Goal: Task Accomplishment & Management: Manage account settings

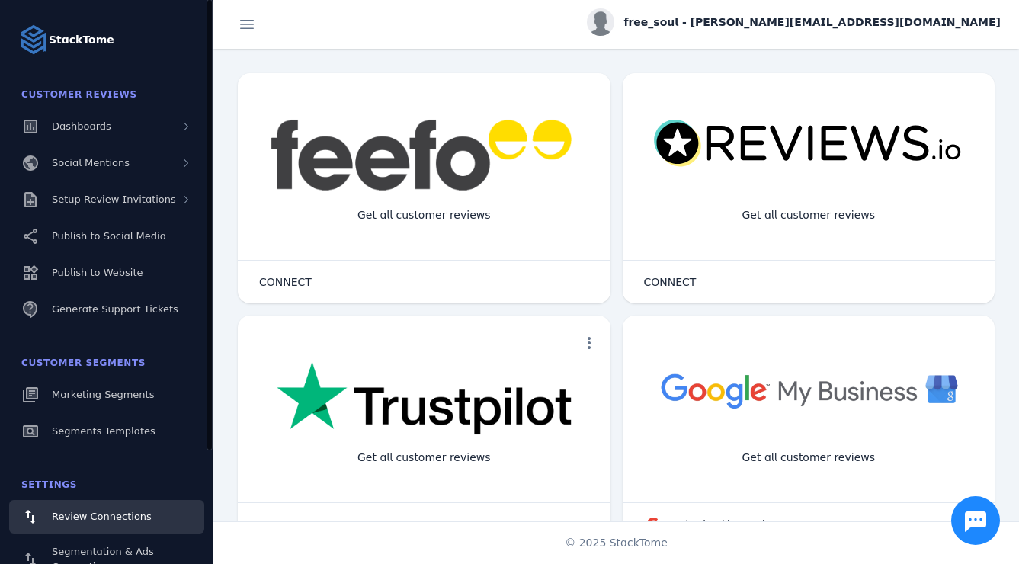
click at [117, 216] on fuse-vertical-navigation-group-item "Customer Reviews Dashboards Social Mentions Setup Review Invitations Publish to…" at bounding box center [106, 204] width 213 height 250
click at [121, 206] on div "Setup Review Invitations" at bounding box center [114, 199] width 124 height 15
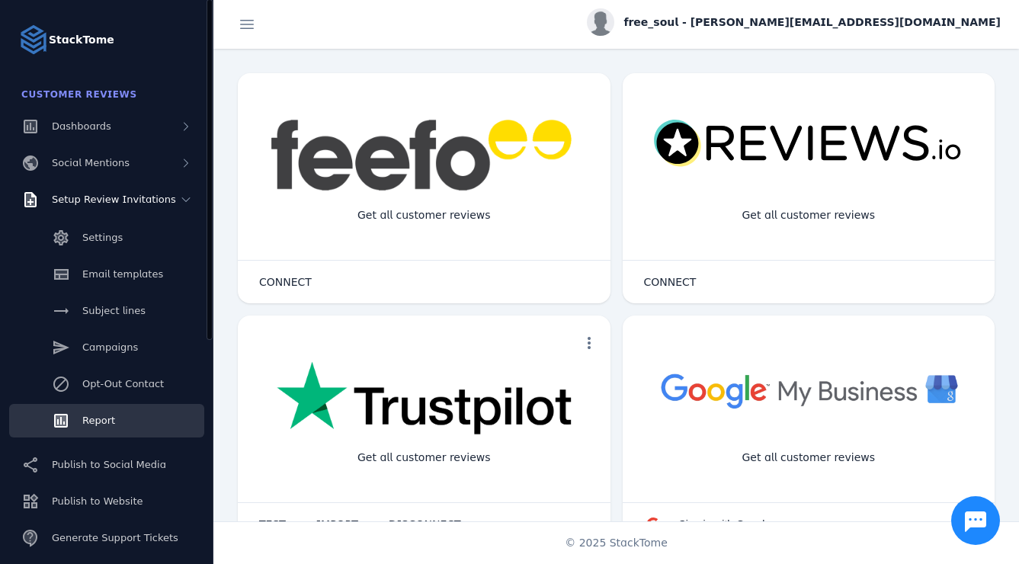
click at [110, 417] on span "Report" at bounding box center [98, 419] width 33 height 11
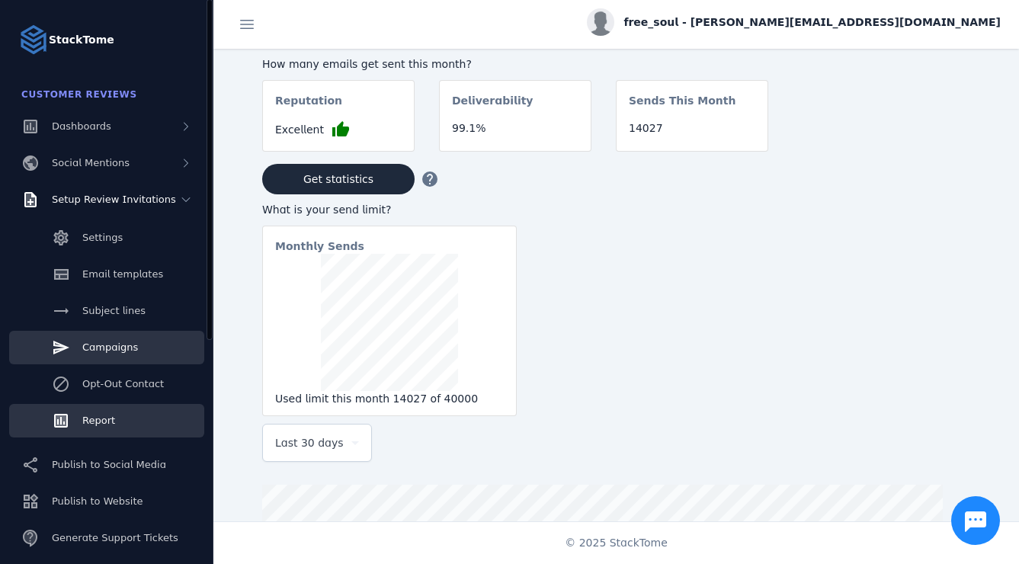
click at [114, 341] on div "Campaigns" at bounding box center [110, 347] width 56 height 15
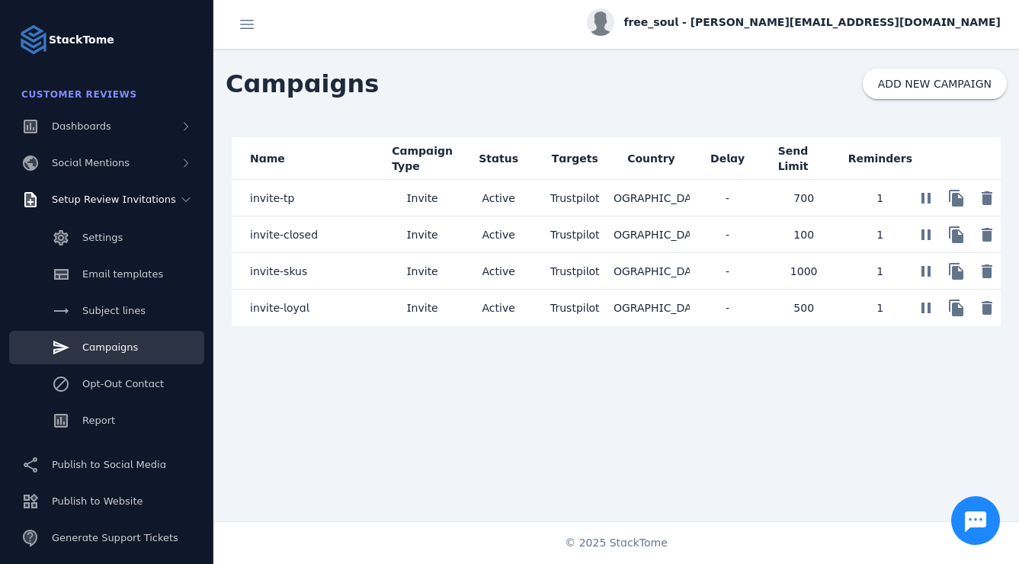
click at [279, 203] on span "invite-tp" at bounding box center [272, 198] width 44 height 18
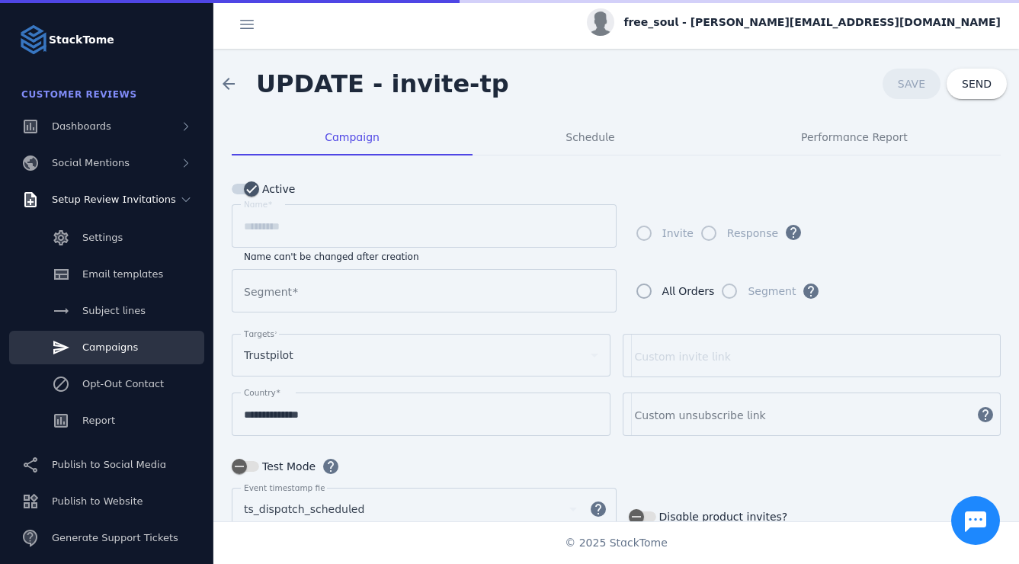
type input "**********"
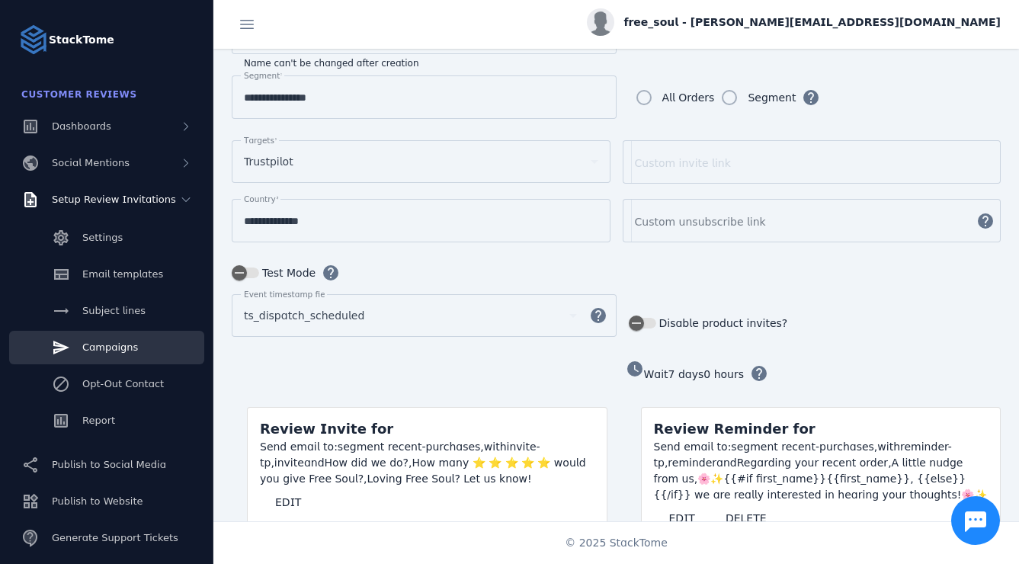
scroll to position [196, 0]
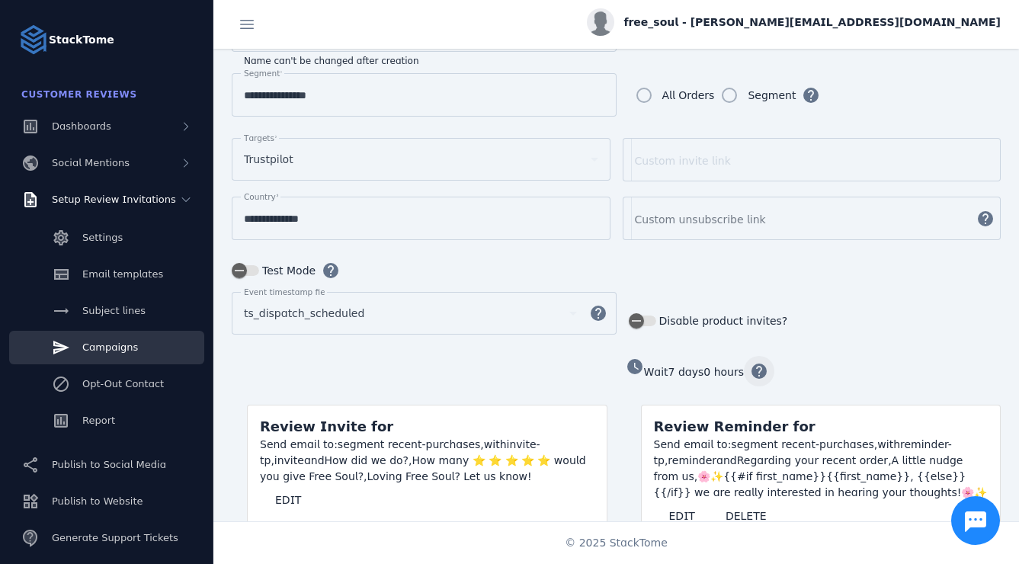
click at [752, 370] on span "button" at bounding box center [759, 371] width 37 height 37
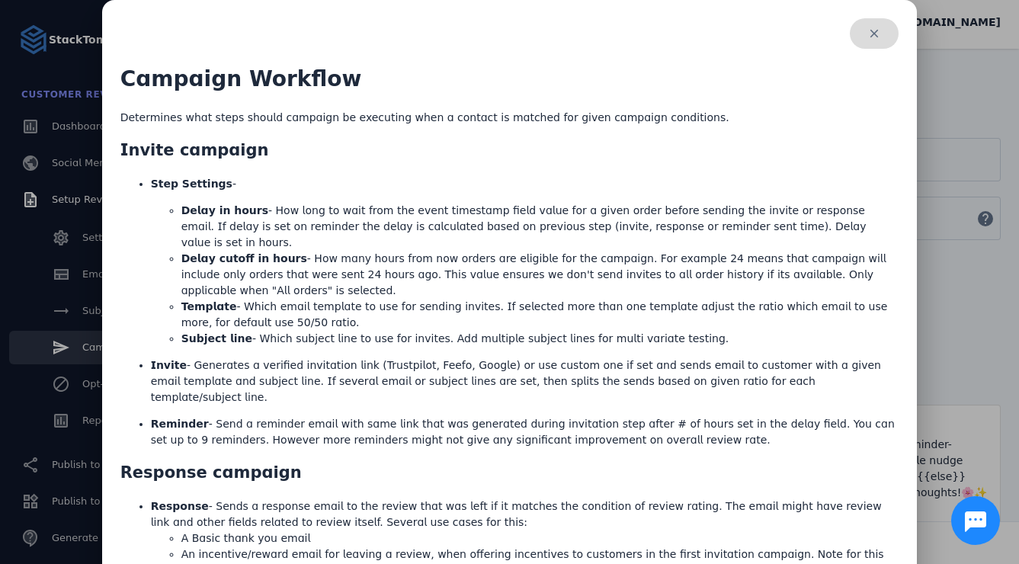
click at [875, 31] on span "button" at bounding box center [874, 33] width 49 height 37
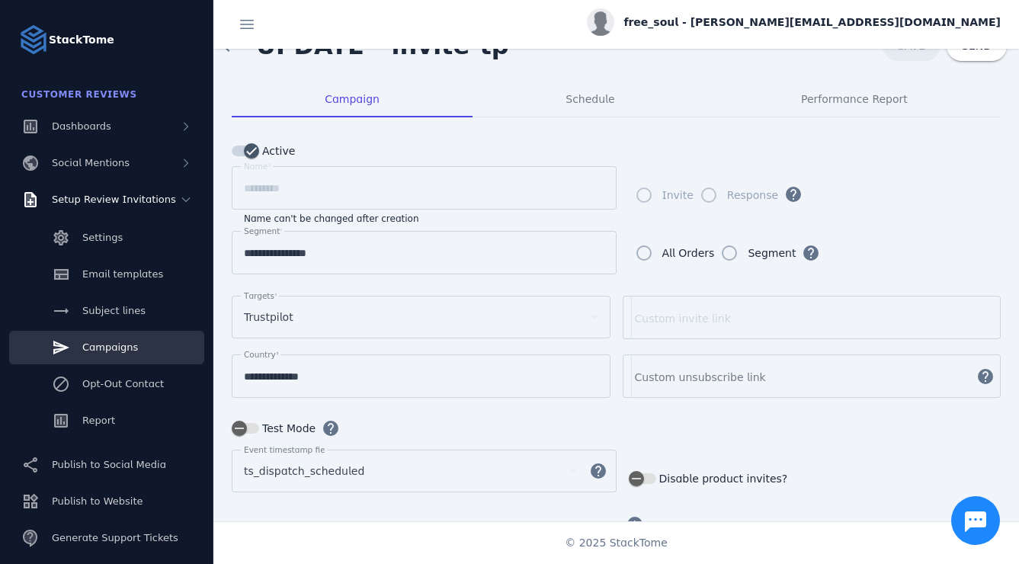
scroll to position [0, 0]
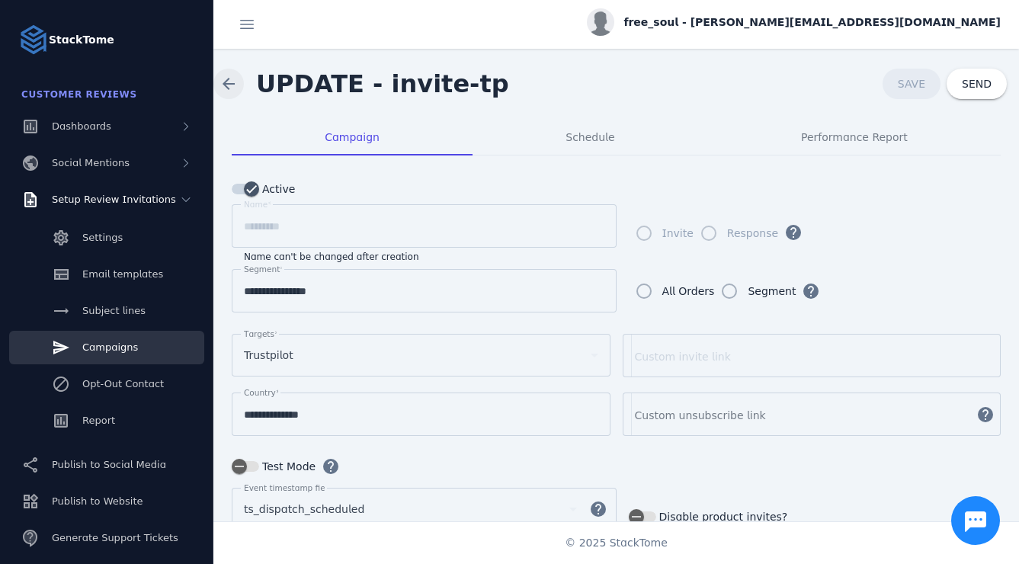
click at [221, 80] on span at bounding box center [228, 84] width 37 height 37
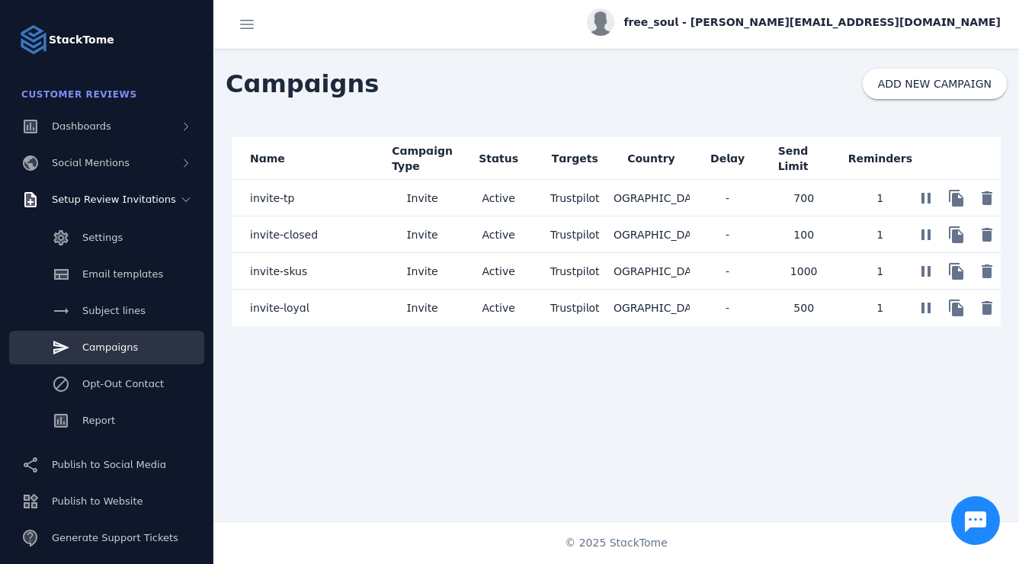
click at [430, 311] on span "Invite" at bounding box center [421, 308] width 31 height 18
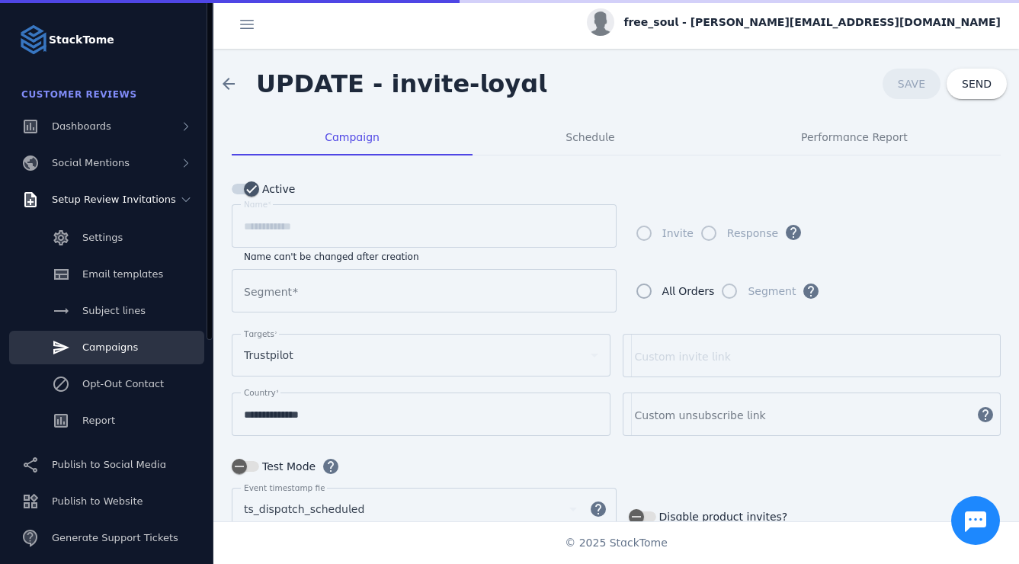
type input "**********"
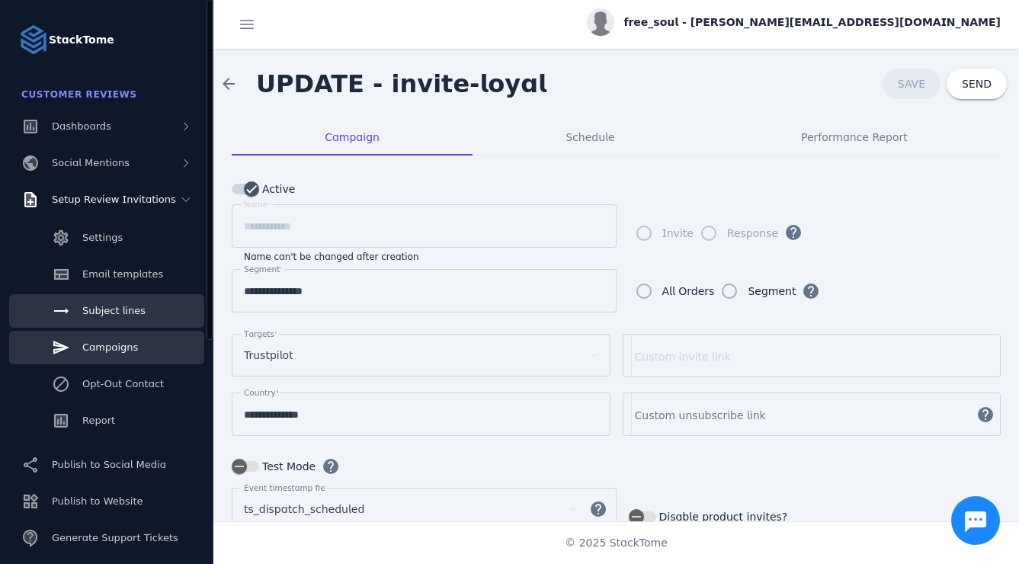
click at [151, 306] on link "Subject lines" at bounding box center [106, 311] width 195 height 34
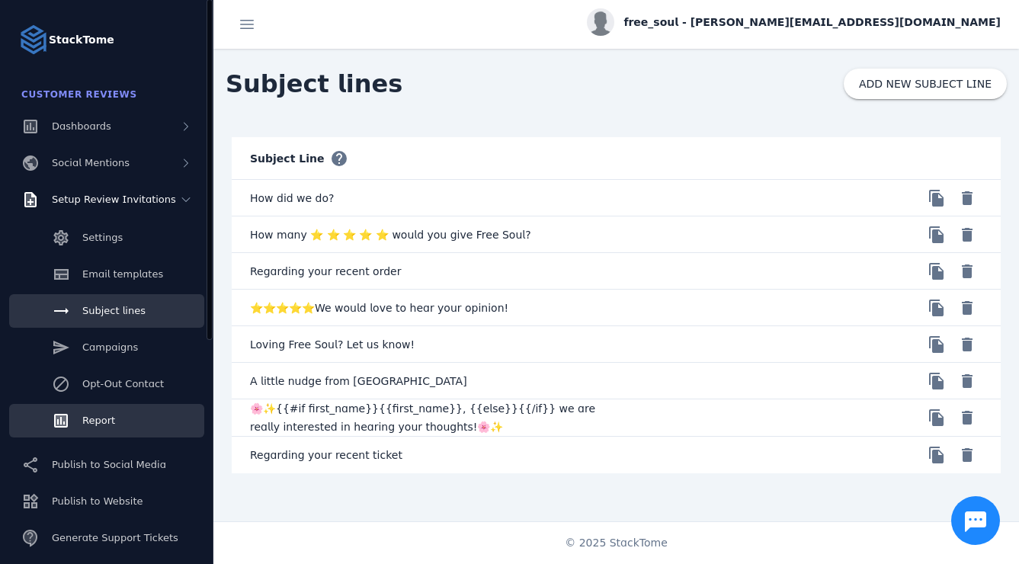
click at [126, 422] on link "Report" at bounding box center [106, 421] width 195 height 34
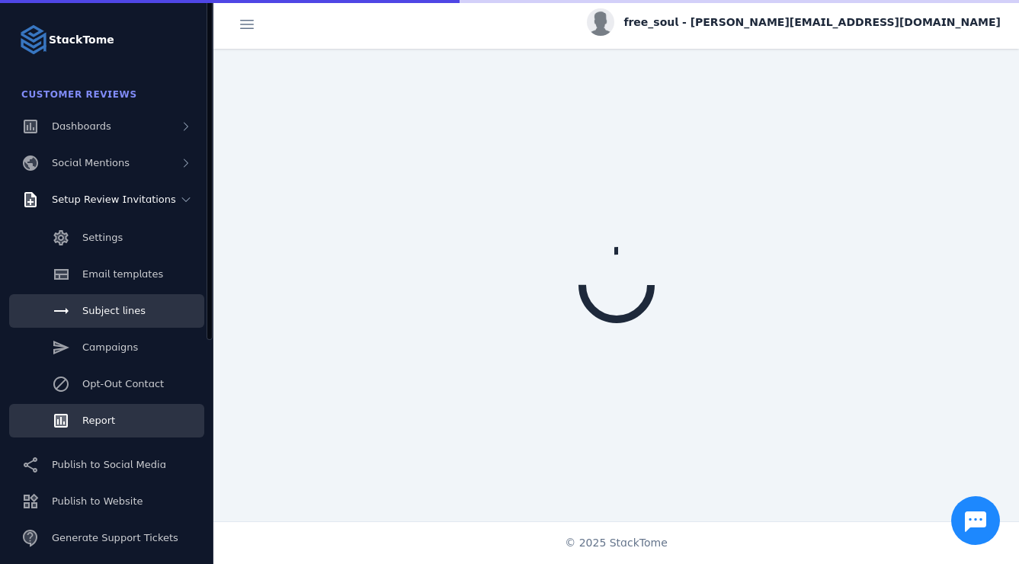
click at [120, 312] on span "Subject lines" at bounding box center [113, 310] width 63 height 11
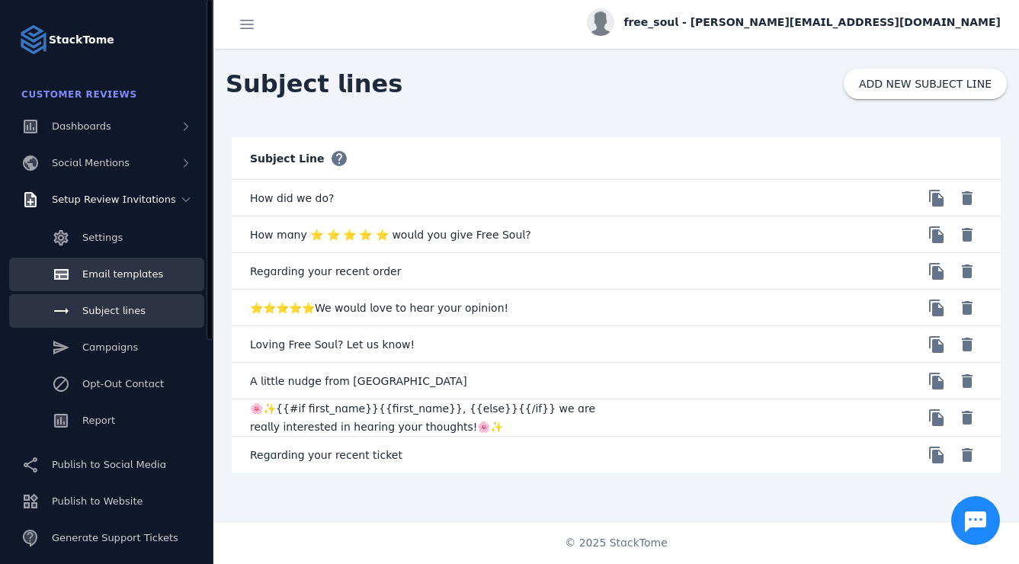
click at [103, 270] on span "Email templates" at bounding box center [122, 273] width 81 height 11
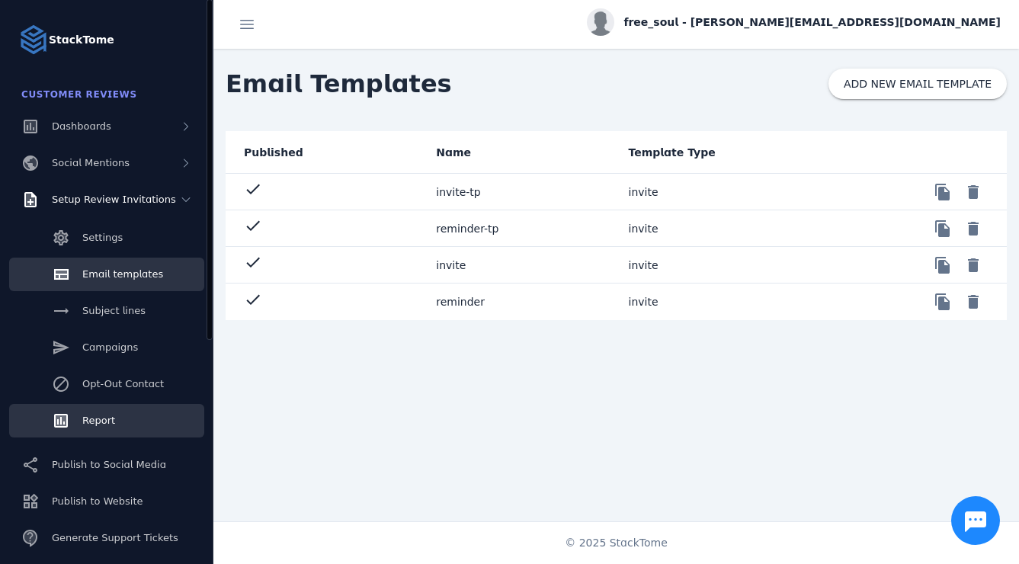
click at [134, 418] on link "Report" at bounding box center [106, 421] width 195 height 34
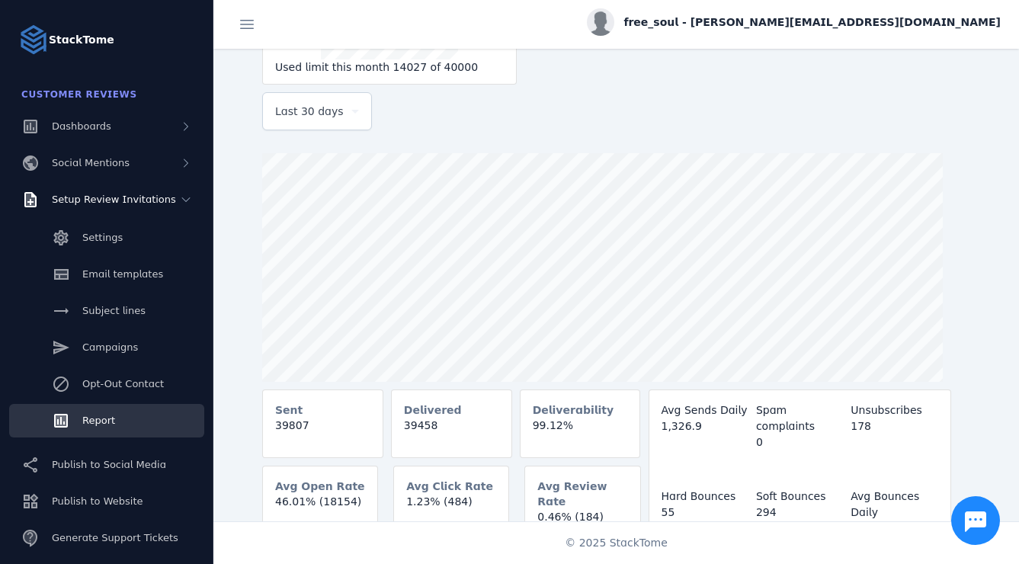
scroll to position [343, 0]
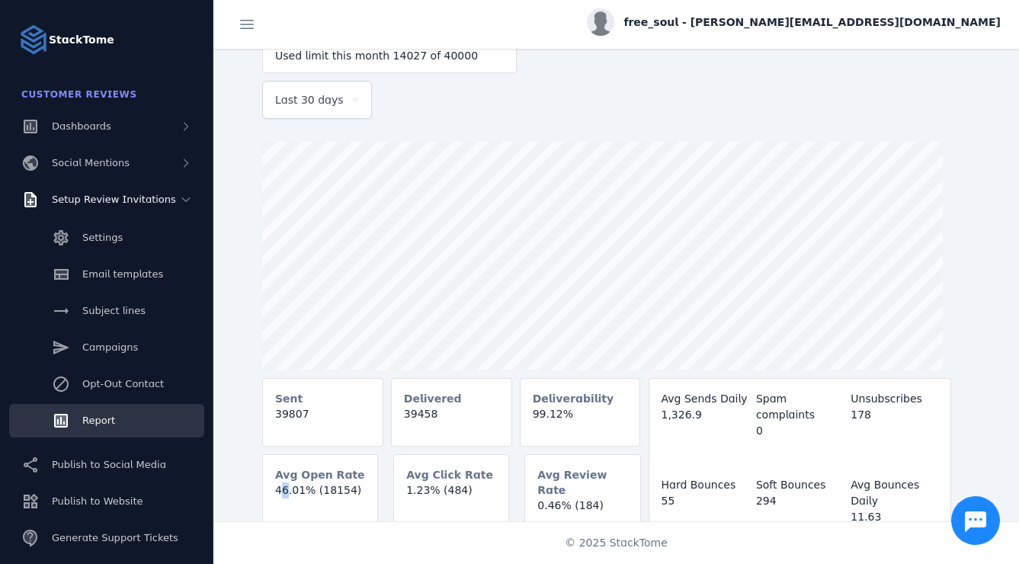
drag, startPoint x: 273, startPoint y: 491, endPoint x: 285, endPoint y: 492, distance: 12.2
click at [285, 492] on mat-card-content "46.01% (18154)" at bounding box center [320, 496] width 114 height 28
click at [278, 493] on mat-card-content "46.01% (18154)" at bounding box center [320, 496] width 114 height 28
click at [296, 493] on mat-card-content "46.01% (18154)" at bounding box center [320, 496] width 114 height 28
drag, startPoint x: 404, startPoint y: 493, endPoint x: 432, endPoint y: 496, distance: 28.4
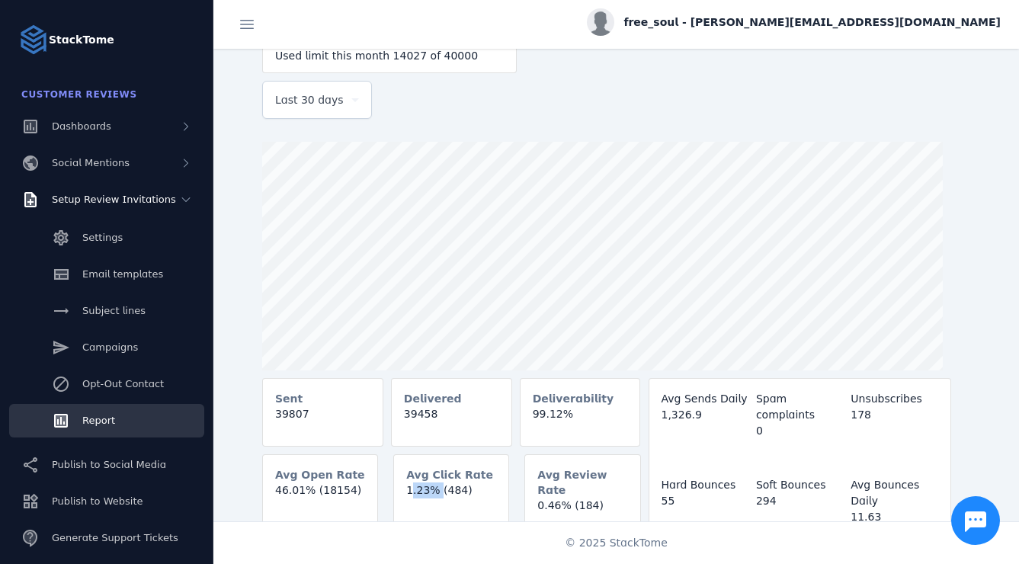
click at [432, 496] on mat-card-content "1.23% (484)" at bounding box center [451, 496] width 114 height 28
click at [570, 498] on mat-card-content "0.46% (184)" at bounding box center [582, 512] width 114 height 28
drag, startPoint x: 570, startPoint y: 489, endPoint x: 536, endPoint y: 487, distance: 33.6
click at [536, 498] on mat-card-content "0.46% (184)" at bounding box center [582, 512] width 114 height 28
click at [574, 498] on mat-card-content "0.46% (184)" at bounding box center [582, 512] width 114 height 28
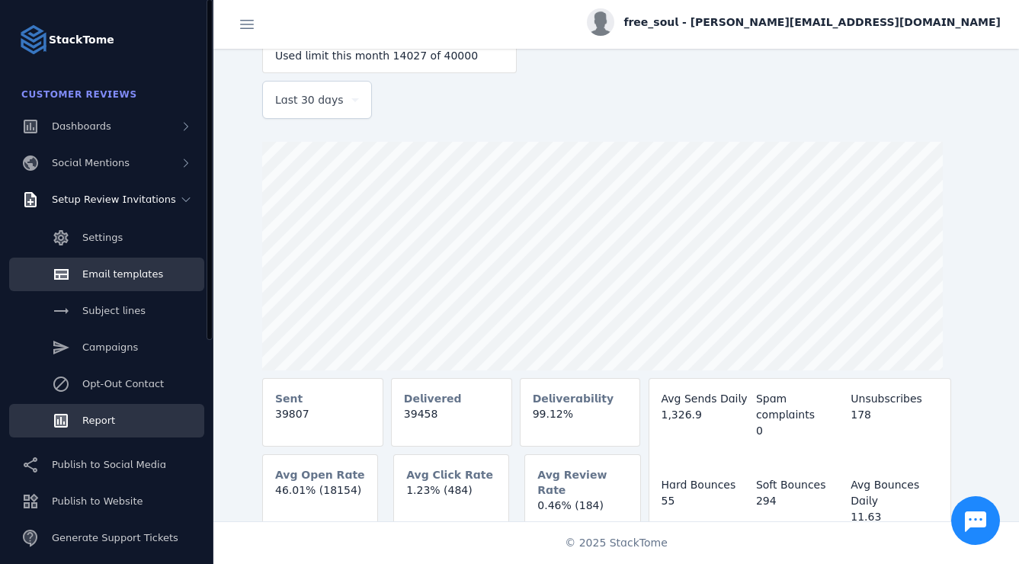
click at [111, 285] on link "Email templates" at bounding box center [106, 275] width 195 height 34
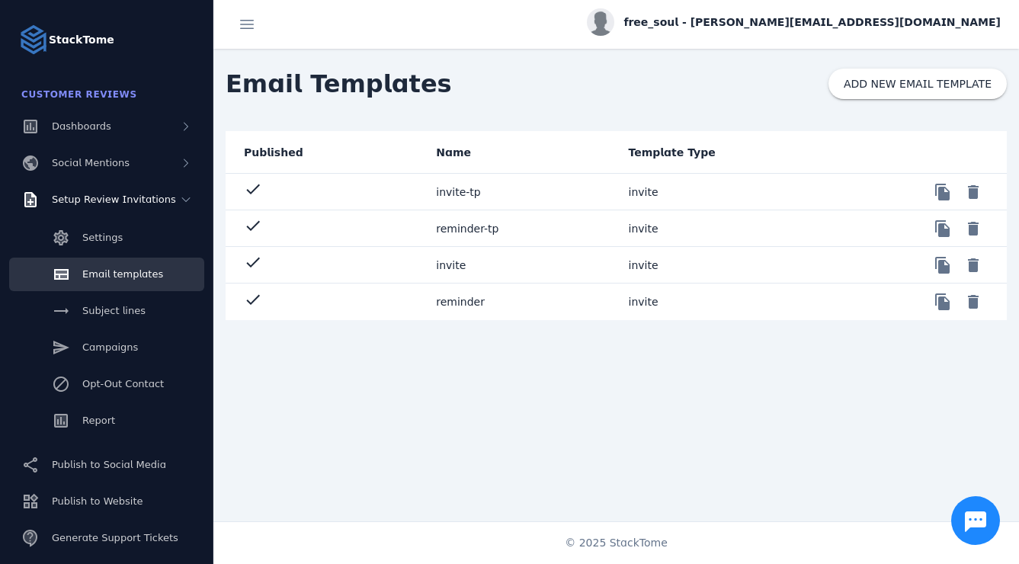
click at [446, 194] on mat-cell "invite-tp" at bounding box center [520, 192] width 192 height 37
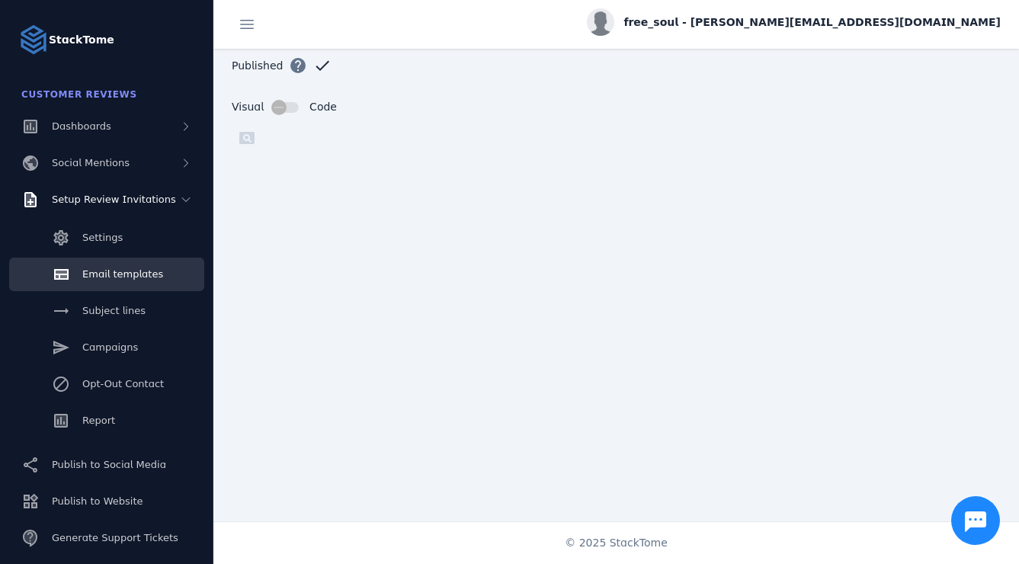
scroll to position [218, 0]
click at [117, 276] on span "Email templates" at bounding box center [122, 273] width 81 height 11
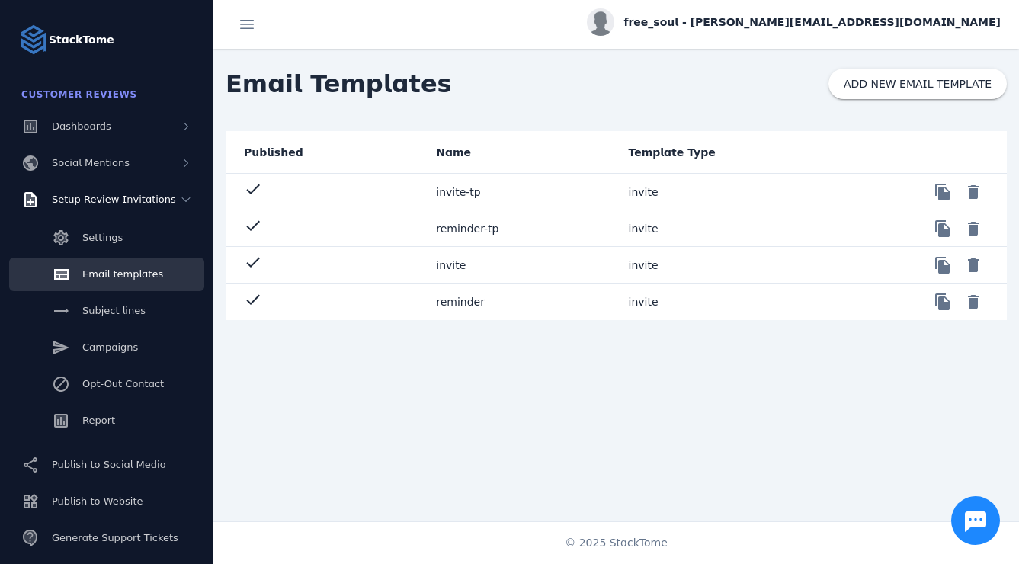
click at [449, 264] on mat-cell "invite" at bounding box center [520, 265] width 192 height 37
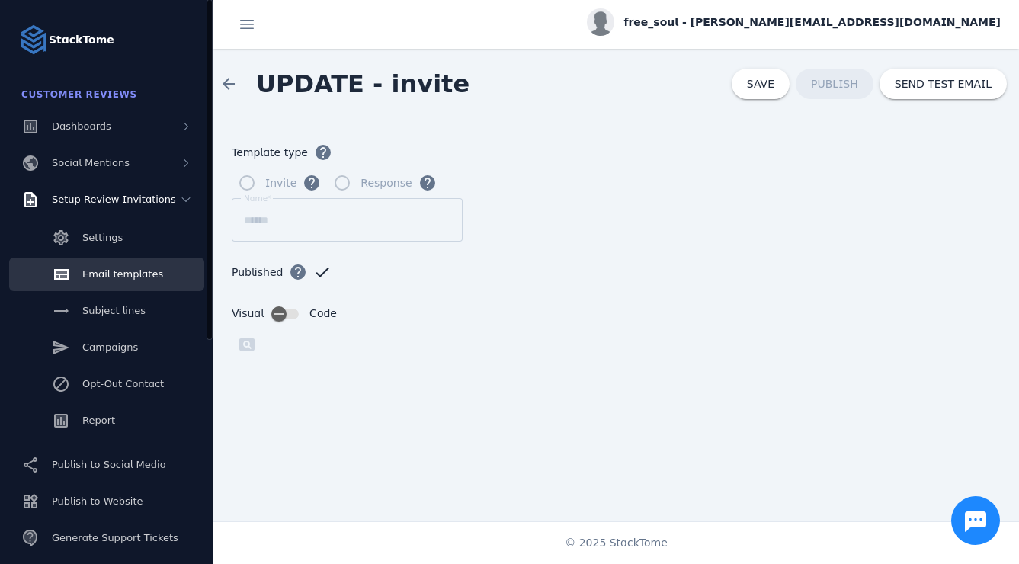
click at [109, 274] on span "Email templates" at bounding box center [122, 273] width 81 height 11
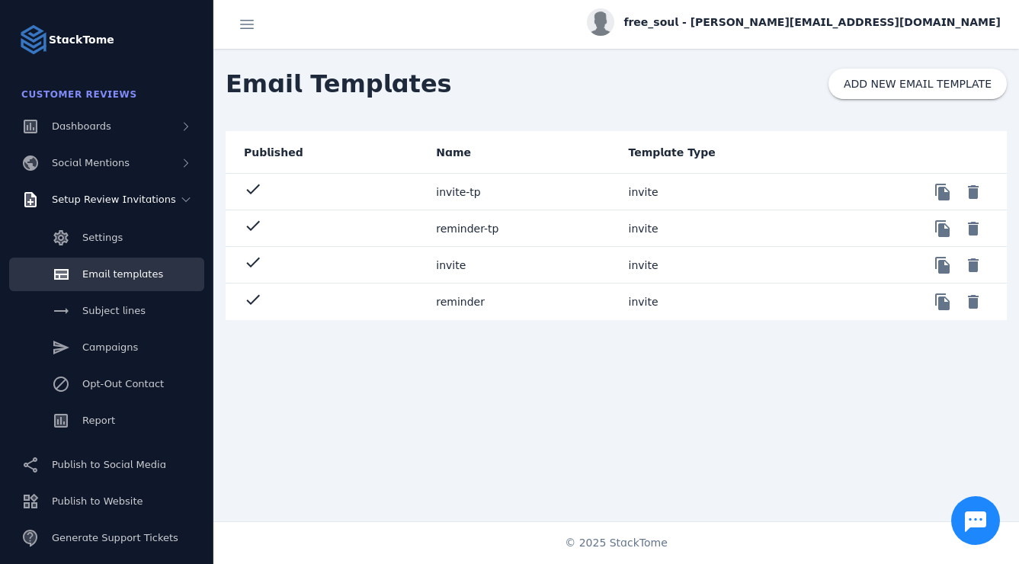
click at [456, 185] on mat-cell "invite-tp" at bounding box center [520, 192] width 192 height 37
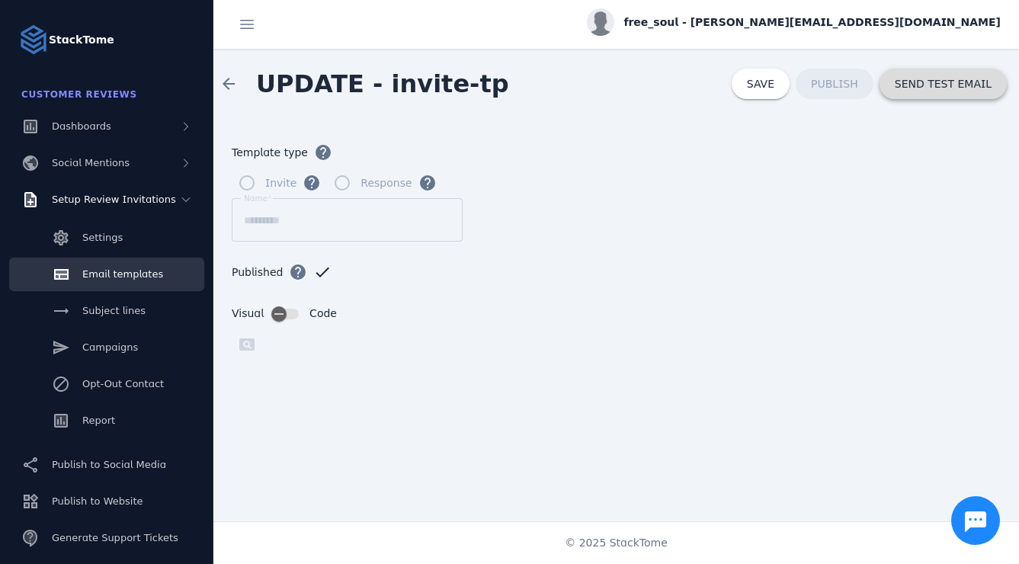
click at [958, 98] on span at bounding box center [942, 84] width 127 height 37
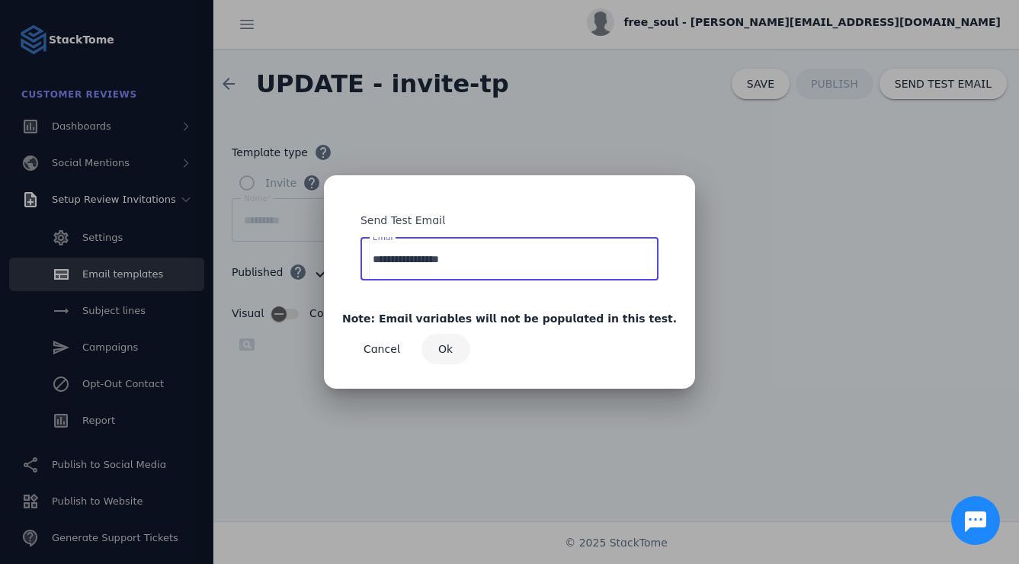
click at [453, 349] on span "Ok" at bounding box center [445, 349] width 14 height 11
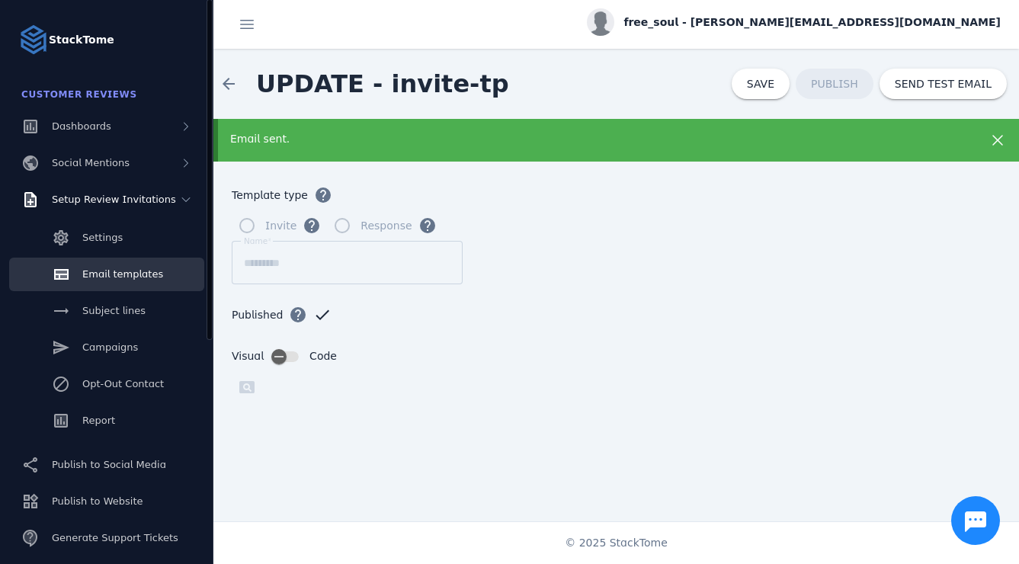
click at [123, 278] on span "Email templates" at bounding box center [122, 273] width 81 height 11
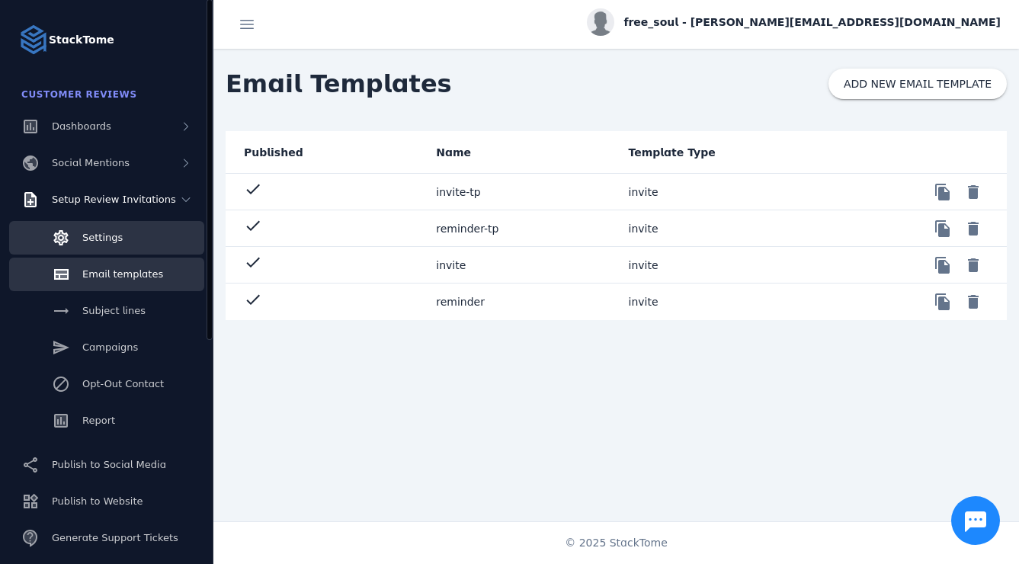
click at [113, 230] on div "Settings" at bounding box center [102, 237] width 40 height 15
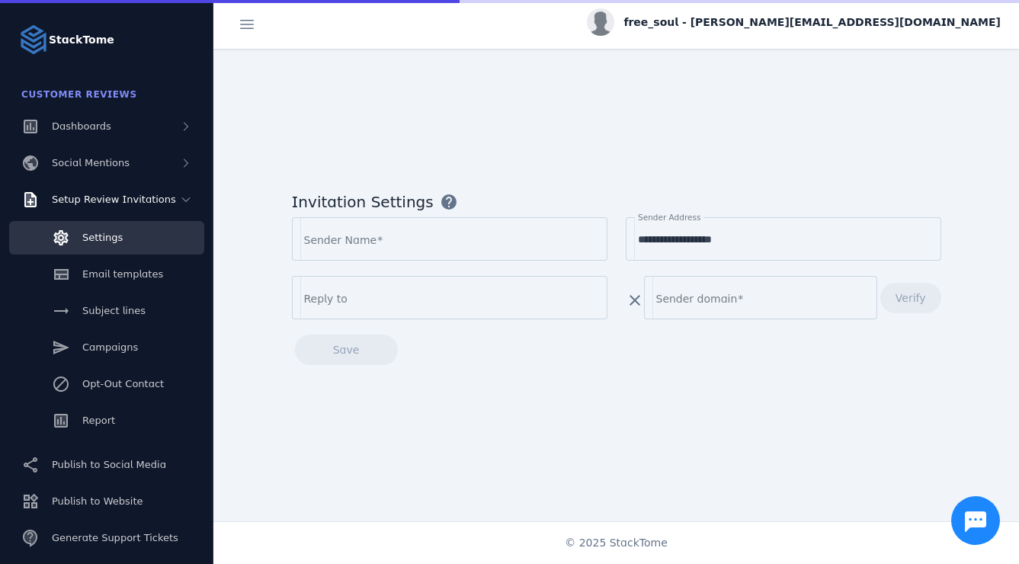
type input "*********"
type input "**********"
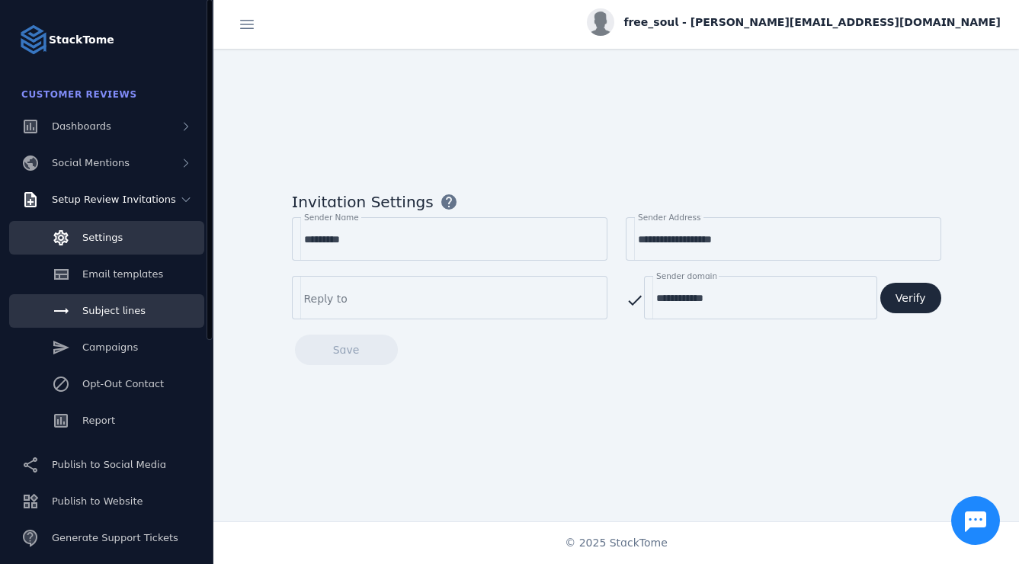
click at [140, 318] on div "Subject lines" at bounding box center [113, 310] width 63 height 15
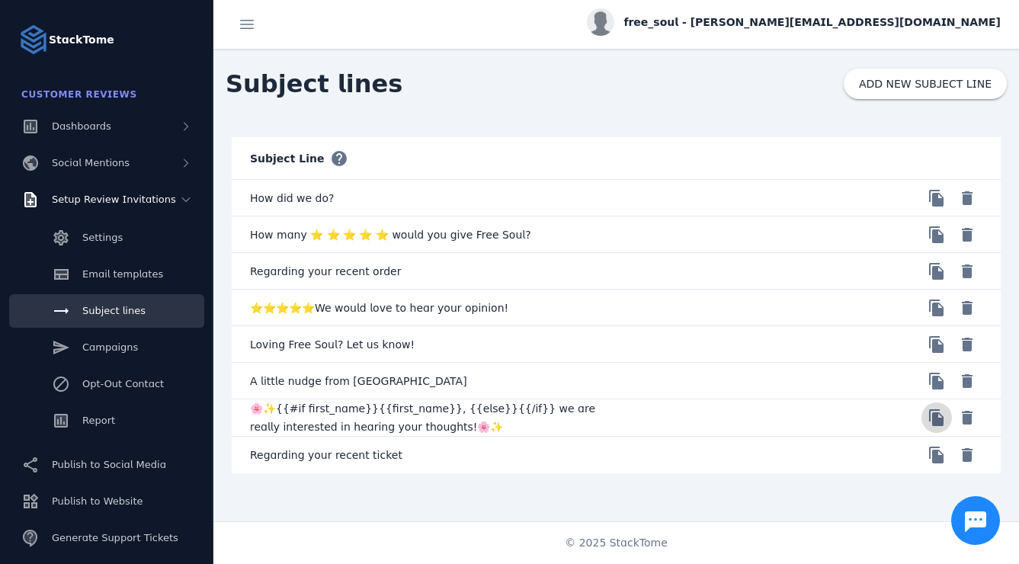
click at [933, 413] on span at bounding box center [936, 417] width 37 height 37
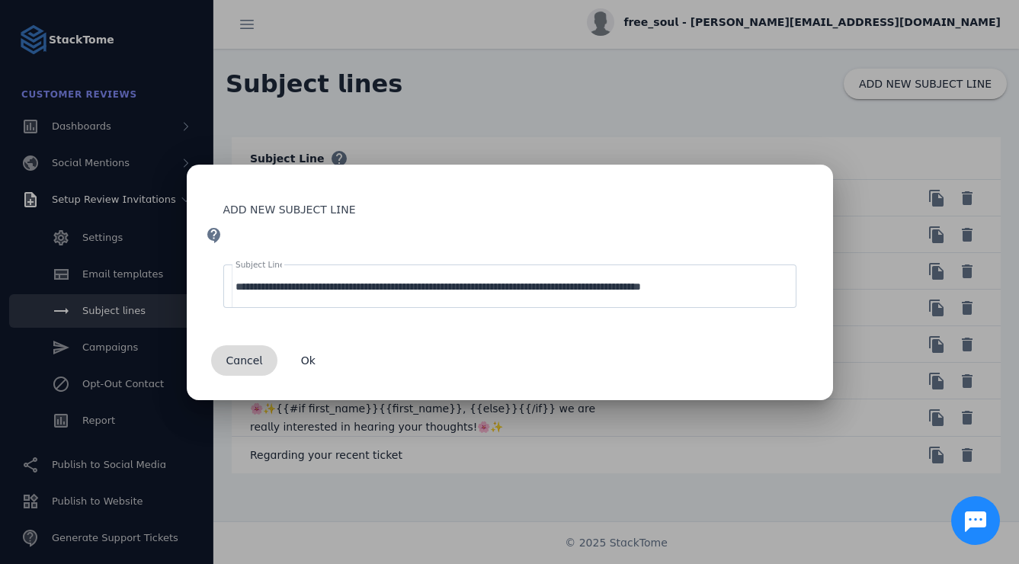
click at [238, 358] on span "Cancel" at bounding box center [244, 360] width 37 height 11
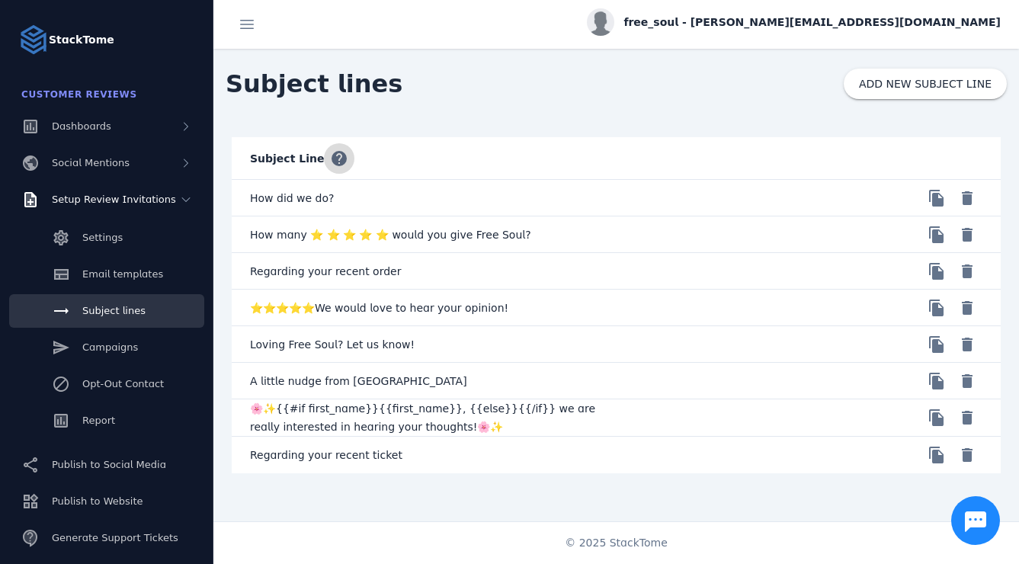
click at [332, 162] on span "button" at bounding box center [339, 158] width 37 height 37
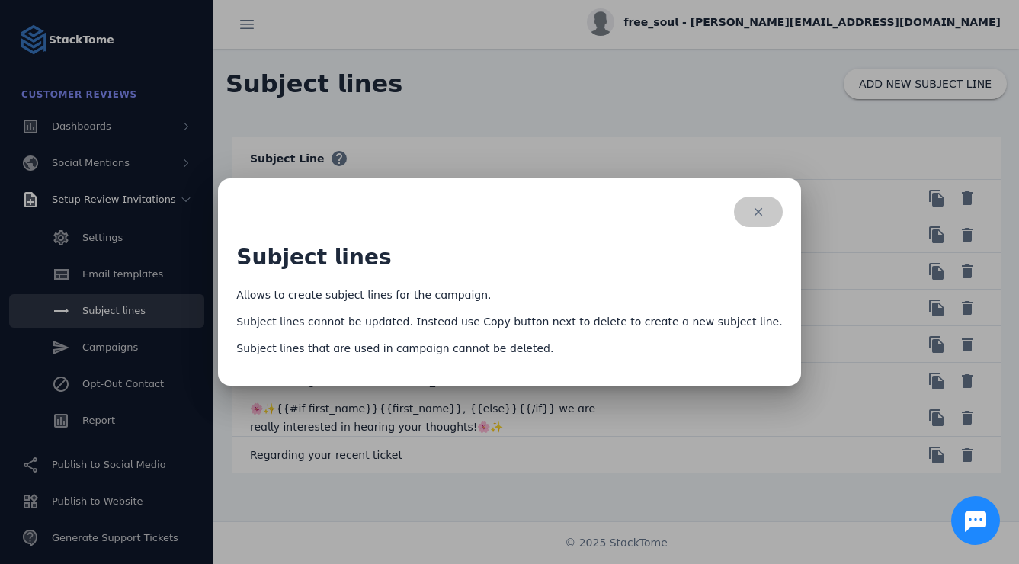
click at [738, 213] on span "button" at bounding box center [758, 212] width 49 height 37
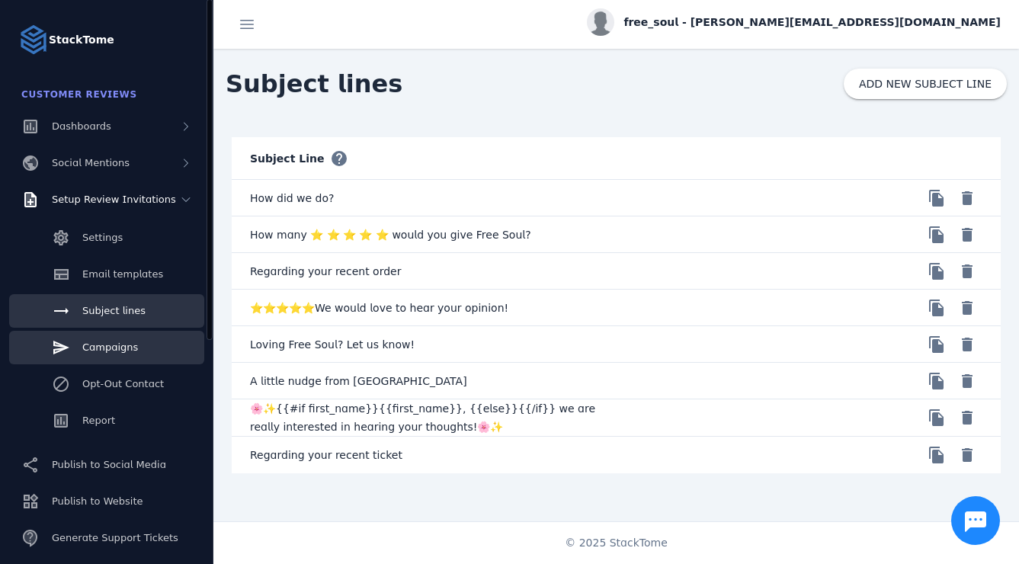
click at [121, 346] on span "Campaigns" at bounding box center [110, 346] width 56 height 11
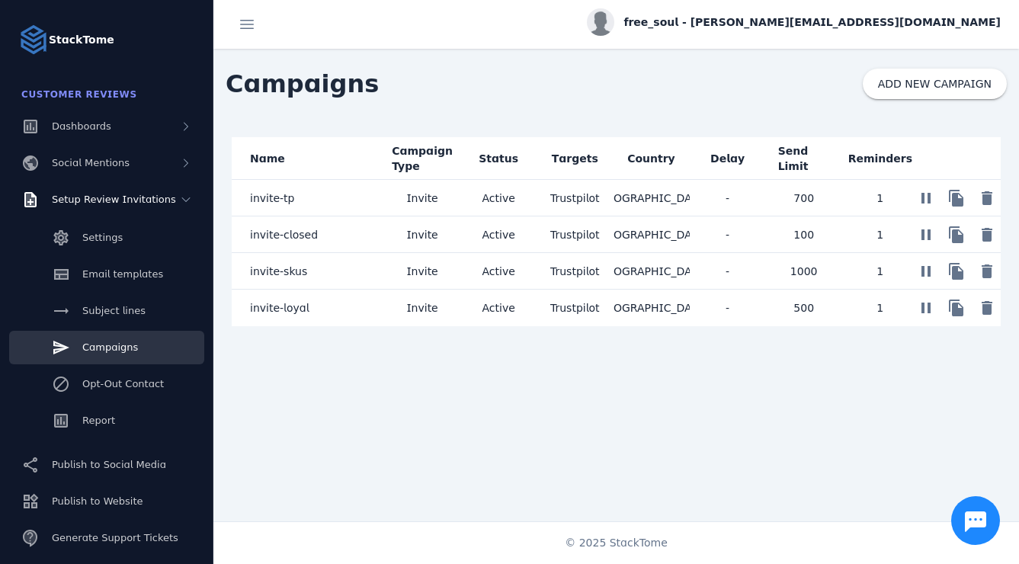
click at [422, 277] on span "Invite" at bounding box center [421, 271] width 31 height 18
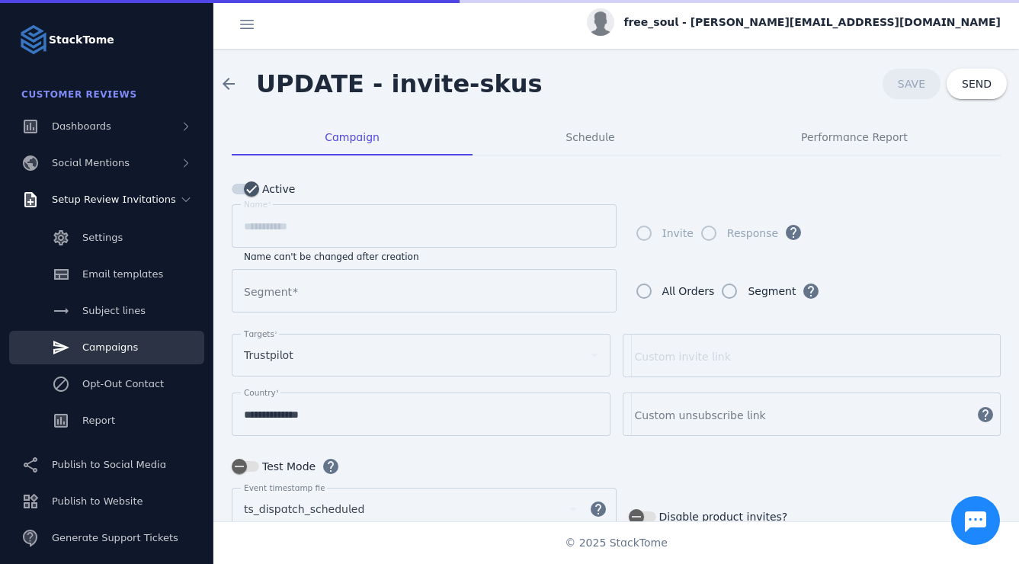
type input "**********"
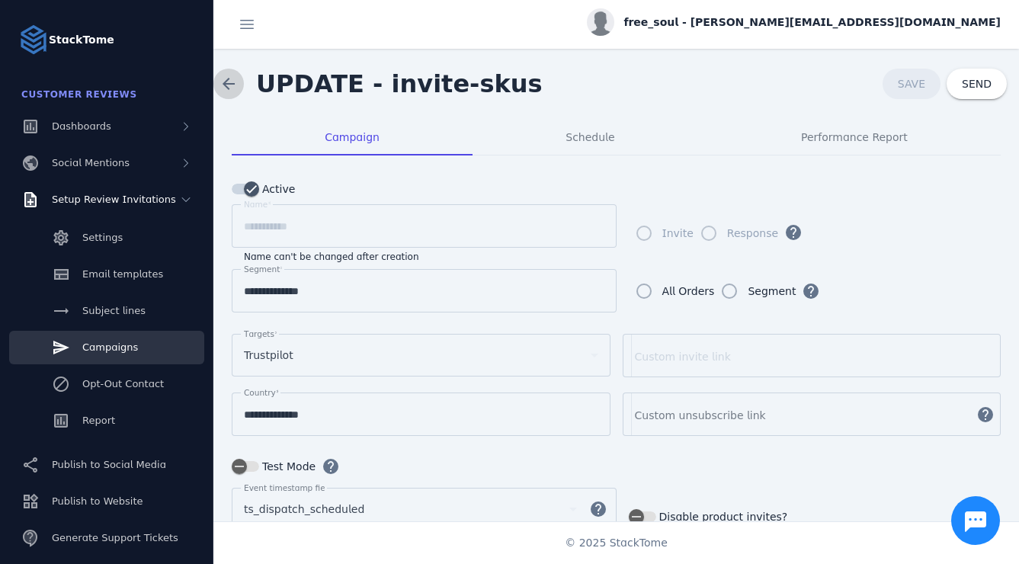
click at [230, 88] on span at bounding box center [228, 84] width 37 height 37
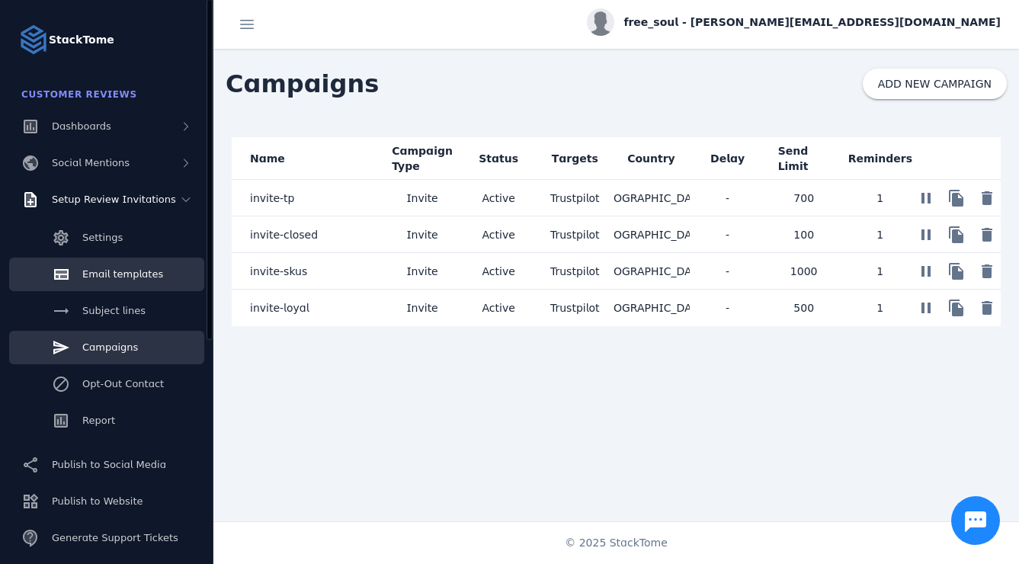
click at [122, 268] on span "Email templates" at bounding box center [122, 273] width 81 height 11
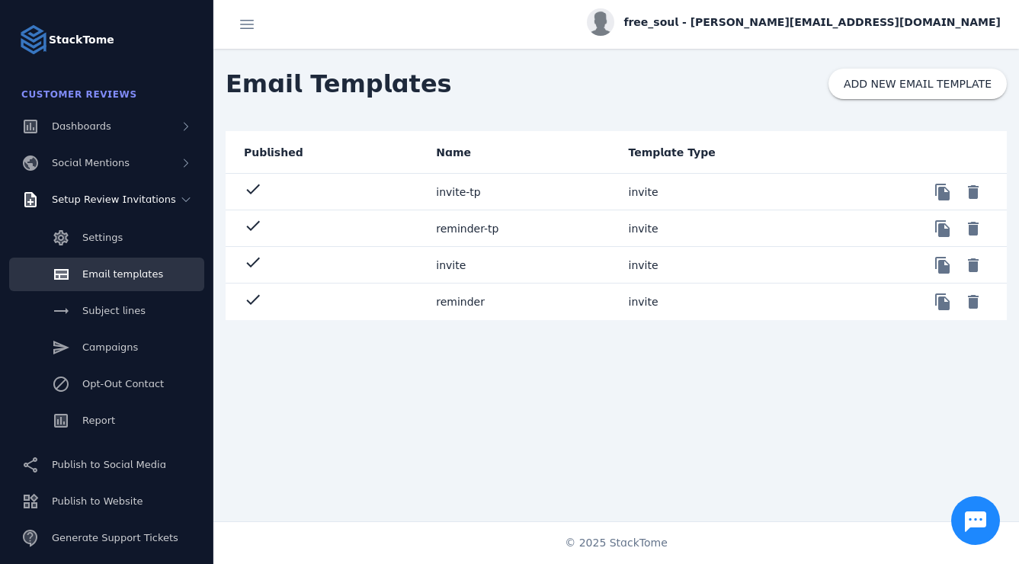
click at [452, 268] on mat-cell "invite" at bounding box center [520, 265] width 192 height 37
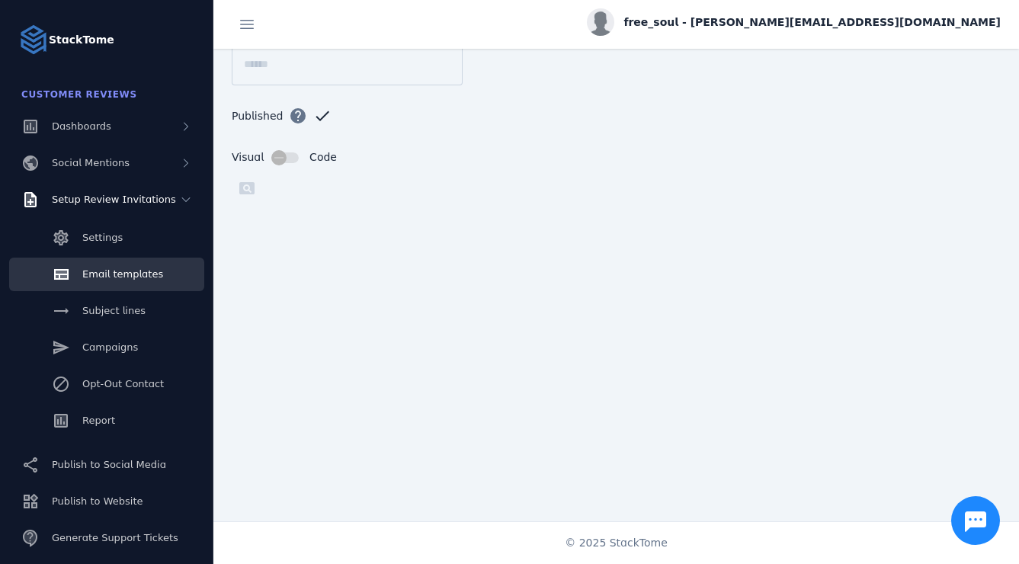
scroll to position [218, 0]
click at [136, 267] on div "Email templates" at bounding box center [122, 274] width 81 height 15
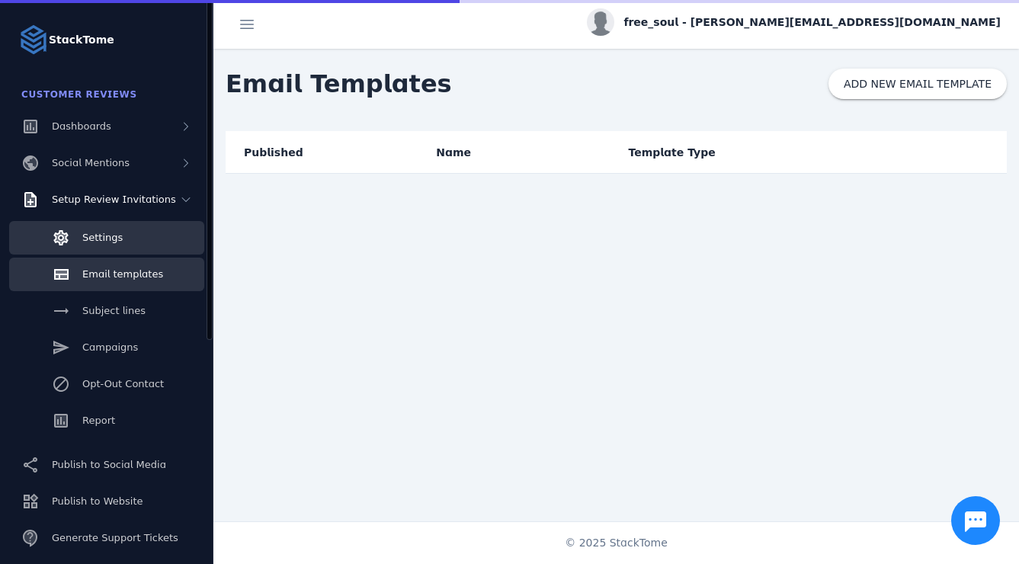
click at [113, 235] on span "Settings" at bounding box center [102, 237] width 40 height 11
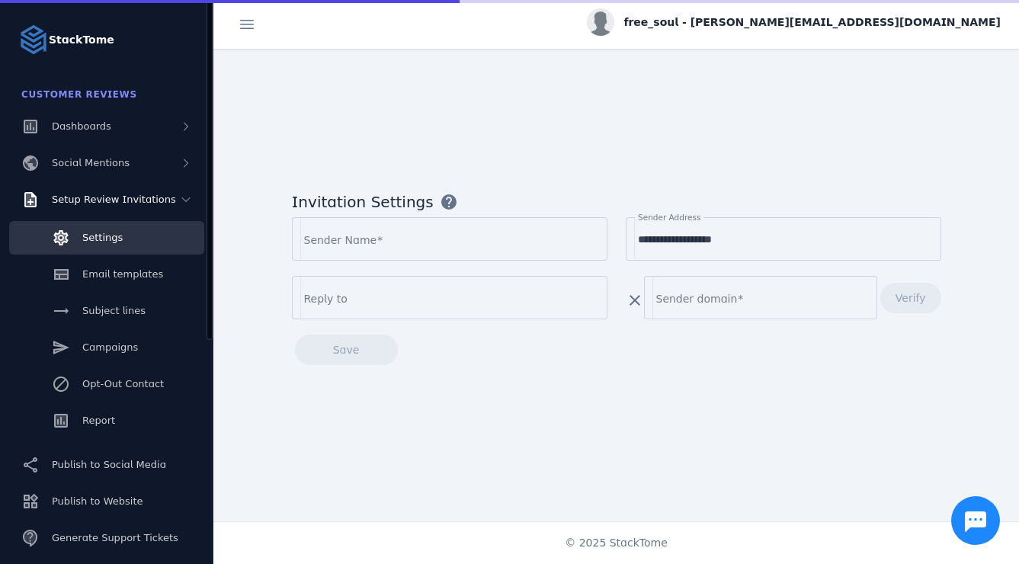
type input "*********"
type input "**********"
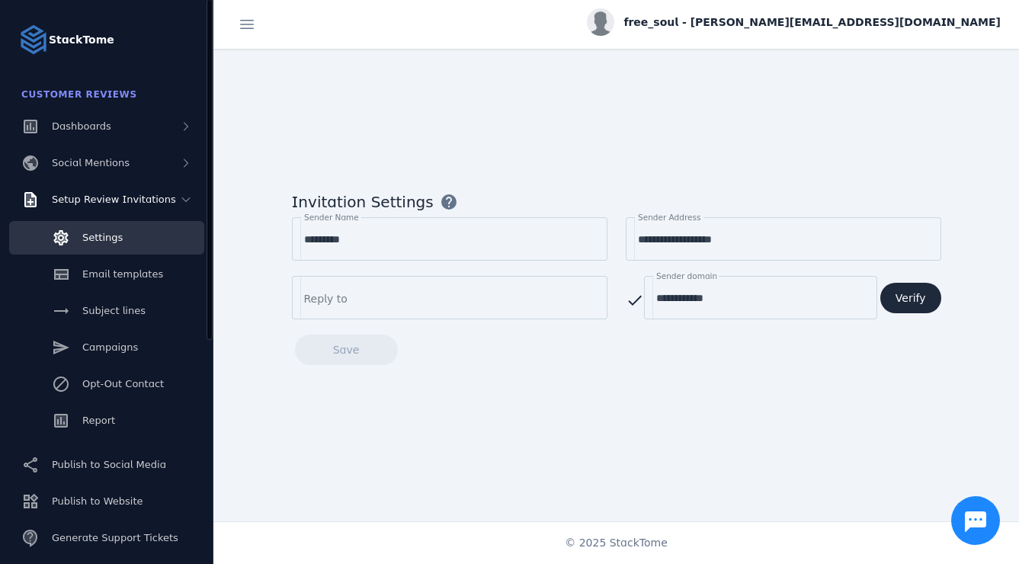
click at [113, 235] on span "Settings" at bounding box center [102, 237] width 40 height 11
click at [105, 357] on link "Campaigns" at bounding box center [106, 348] width 195 height 34
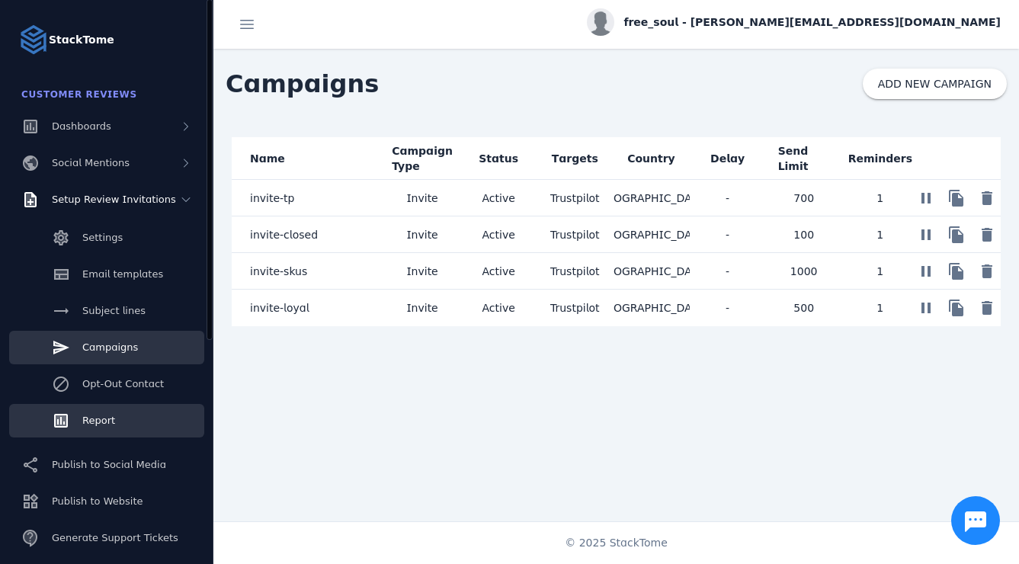
click at [106, 421] on span "Report" at bounding box center [98, 419] width 33 height 11
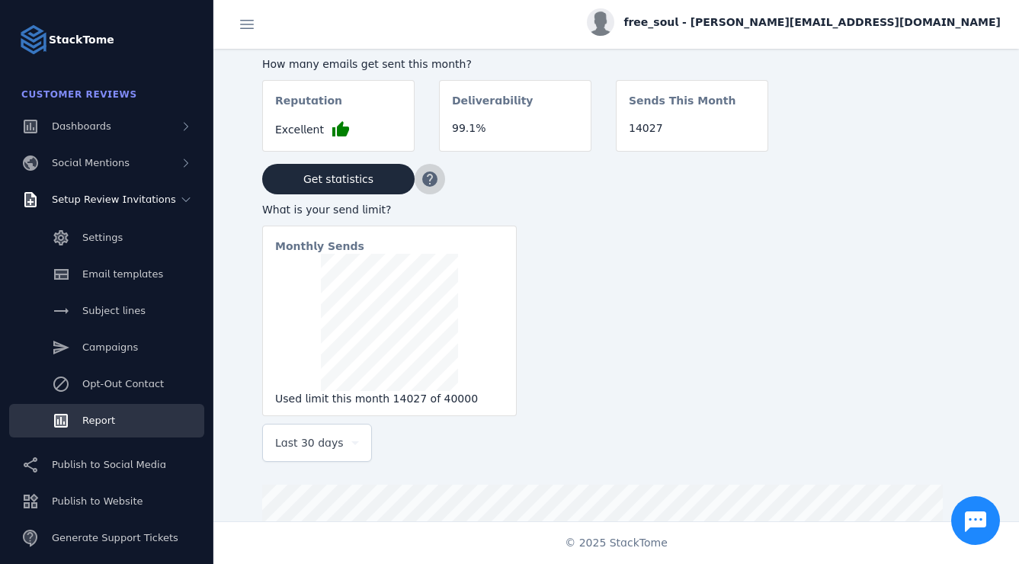
click at [430, 180] on span "button" at bounding box center [429, 179] width 37 height 37
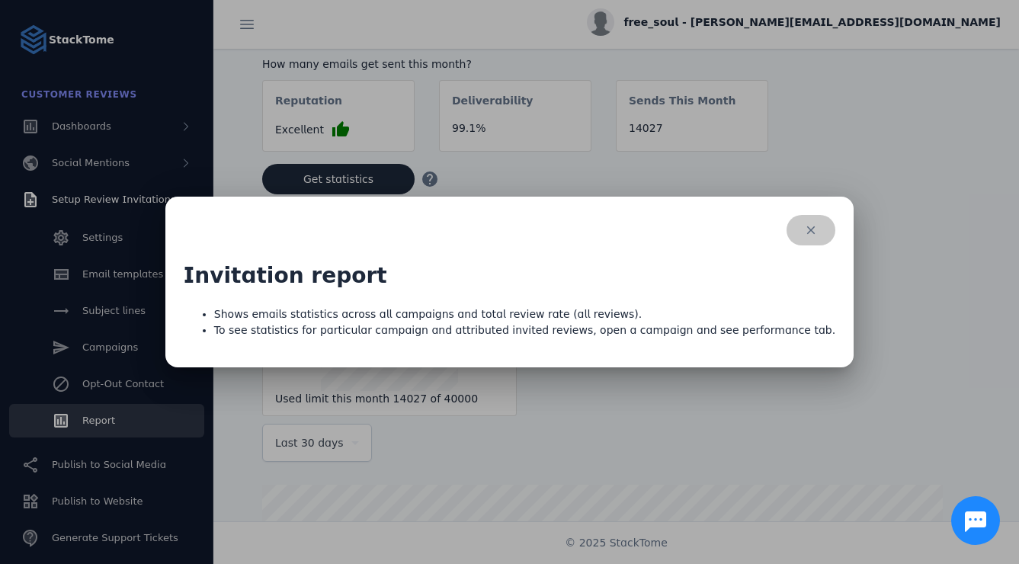
click at [786, 226] on span "button" at bounding box center [810, 230] width 49 height 37
